Goal: Task Accomplishment & Management: Use online tool/utility

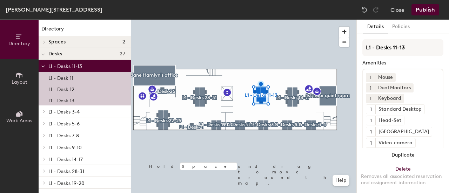
click at [75, 74] on div "L1 - Desk 11" at bounding box center [85, 77] width 92 height 11
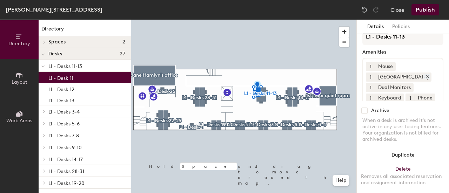
scroll to position [24, 0]
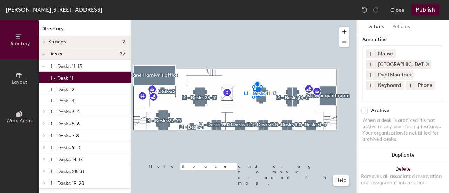
click at [425, 62] on icon at bounding box center [427, 64] width 5 height 5
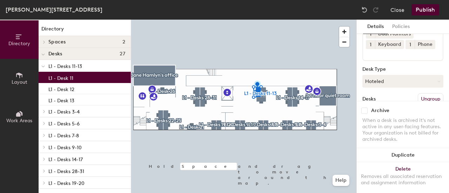
scroll to position [54, 0]
click at [414, 49] on div "1 Mouse 1 Dual Monitors 1 Keyboard 1 Phone" at bounding box center [402, 37] width 81 height 46
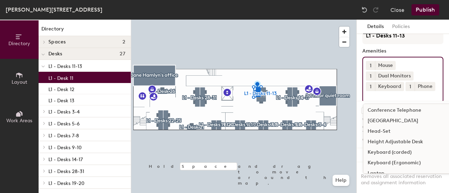
scroll to position [0, 0]
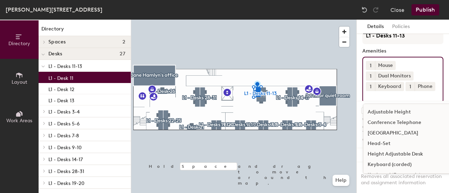
click at [401, 64] on div "1 Mouse 1 Dual Monitors 1 Keyboard 1 Phone Adjustable Height Conference Telepho…" at bounding box center [402, 80] width 81 height 46
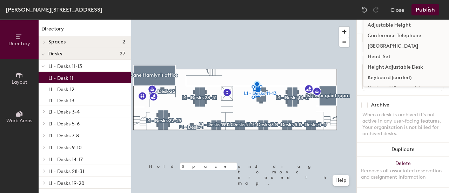
scroll to position [17, 0]
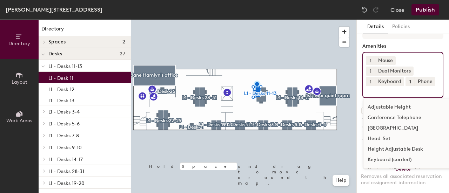
click at [410, 77] on div "1 Mouse 1 Dual Monitors 1 Keyboard 1 Phone Adjustable Height Conference Telepho…" at bounding box center [402, 75] width 81 height 46
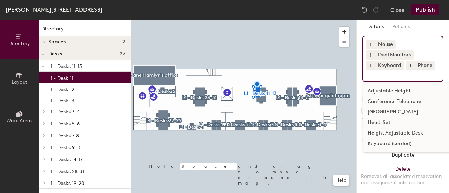
scroll to position [59, 0]
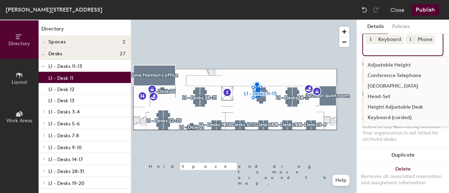
click at [380, 56] on div "1 Mouse 1 Dual Monitors 1 Keyboard 1 Phone Adjustable Height Conference Telepho…" at bounding box center [402, 33] width 81 height 46
click at [374, 53] on input at bounding box center [397, 48] width 63 height 8
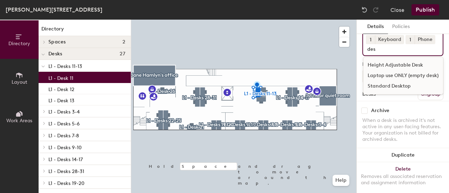
type input "des"
click at [394, 92] on div "Standard Desktop" at bounding box center [403, 86] width 80 height 11
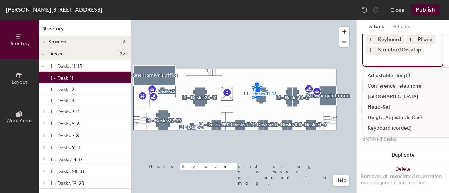
scroll to position [44, 0]
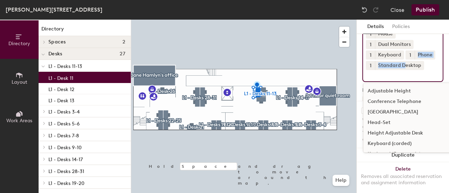
drag, startPoint x: 405, startPoint y: 75, endPoint x: 405, endPoint y: 52, distance: 23.5
click at [405, 52] on div "1 Mouse 1 Dual Monitors 1 Keyboard 1 Phone 1 Standard Desktop Adjustable Height…" at bounding box center [402, 53] width 81 height 57
click at [422, 61] on div "1 Mouse 1 Dual Monitors 1 Keyboard 1 Phone 1 Standard Desktop Adjustable Height…" at bounding box center [402, 53] width 81 height 57
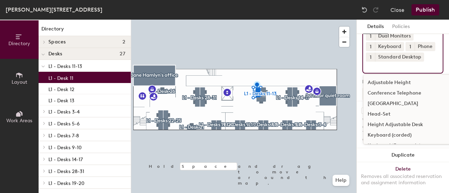
scroll to position [53, 0]
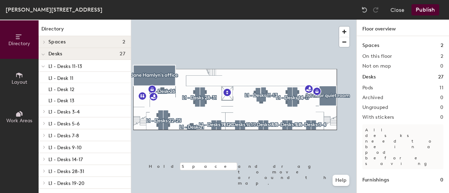
click at [45, 68] on div at bounding box center [43, 66] width 9 height 12
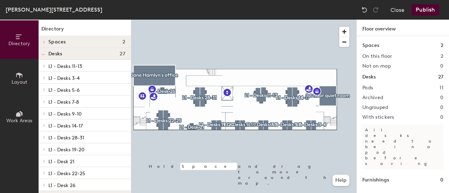
click at [59, 69] on span "L1 - Desks 11-13" at bounding box center [65, 67] width 34 height 6
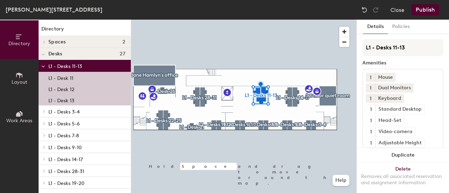
click at [71, 80] on p "L1 - Desk 11" at bounding box center [60, 77] width 25 height 8
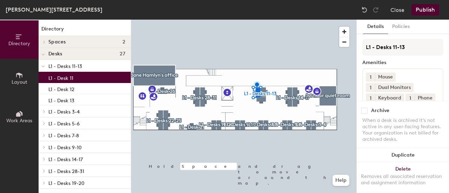
scroll to position [0, 0]
click at [95, 102] on div "L1 - Desk 13" at bounding box center [85, 99] width 92 height 11
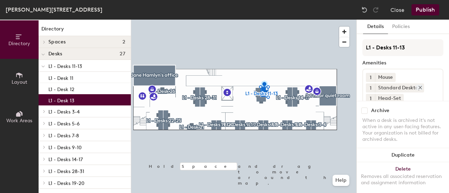
click at [421, 87] on icon at bounding box center [420, 87] width 5 height 5
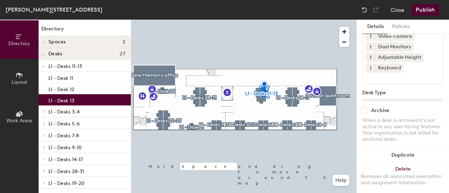
scroll to position [66, 0]
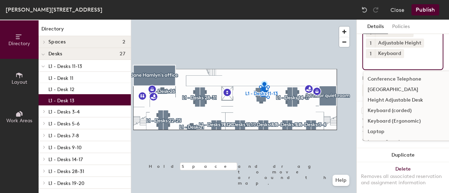
click at [390, 67] on input at bounding box center [397, 62] width 63 height 8
click at [390, 95] on div "[GEOGRAPHIC_DATA]" at bounding box center [420, 90] width 114 height 11
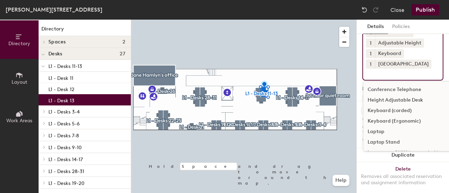
click at [428, 11] on button "Publish" at bounding box center [426, 9] width 28 height 11
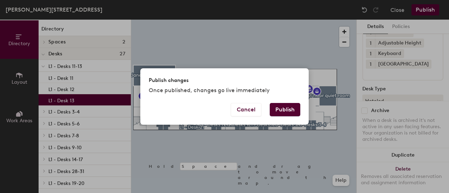
click at [292, 112] on button "Publish" at bounding box center [285, 109] width 31 height 13
